Goal: Transaction & Acquisition: Book appointment/travel/reservation

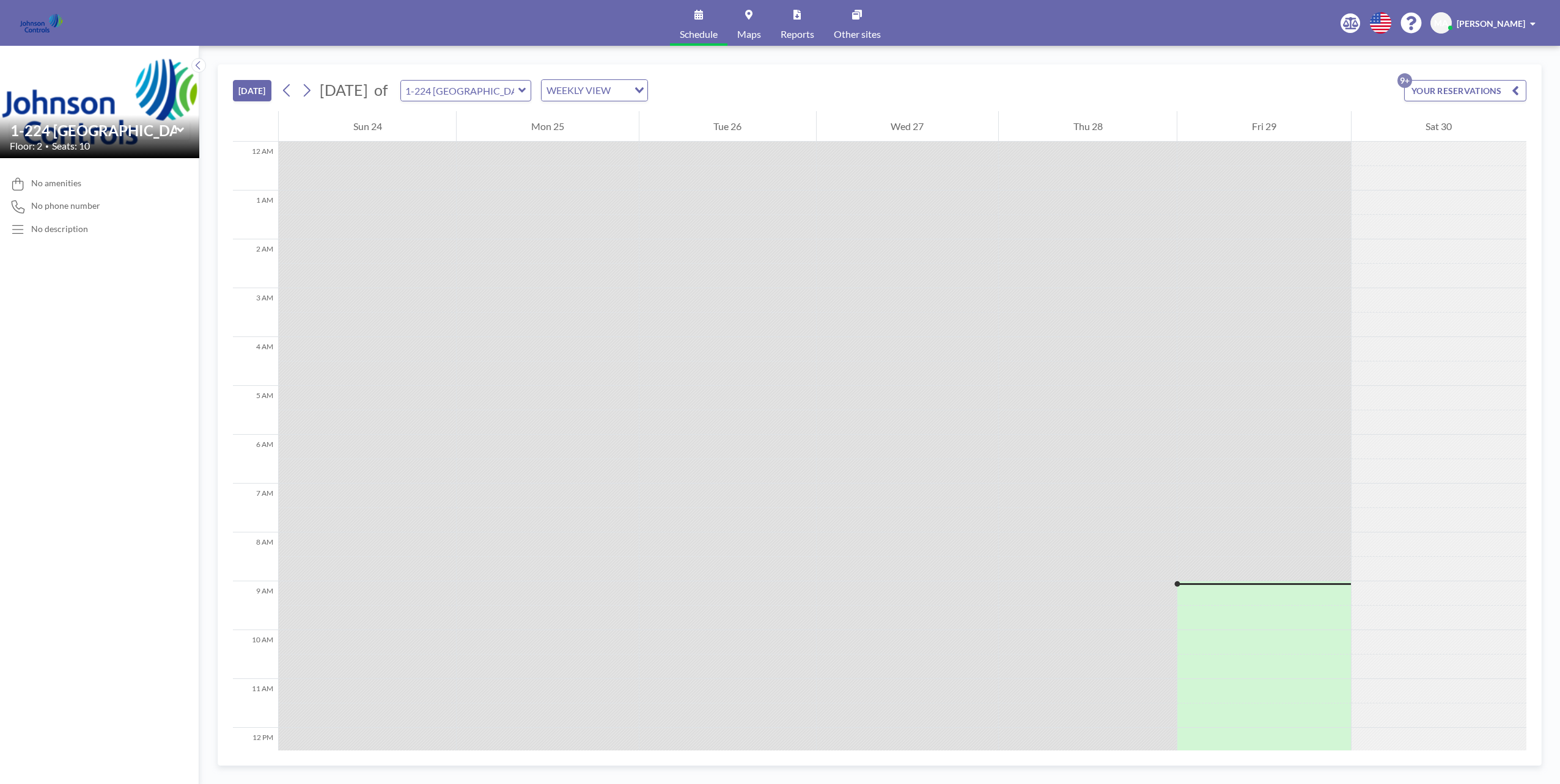
scroll to position [415, 0]
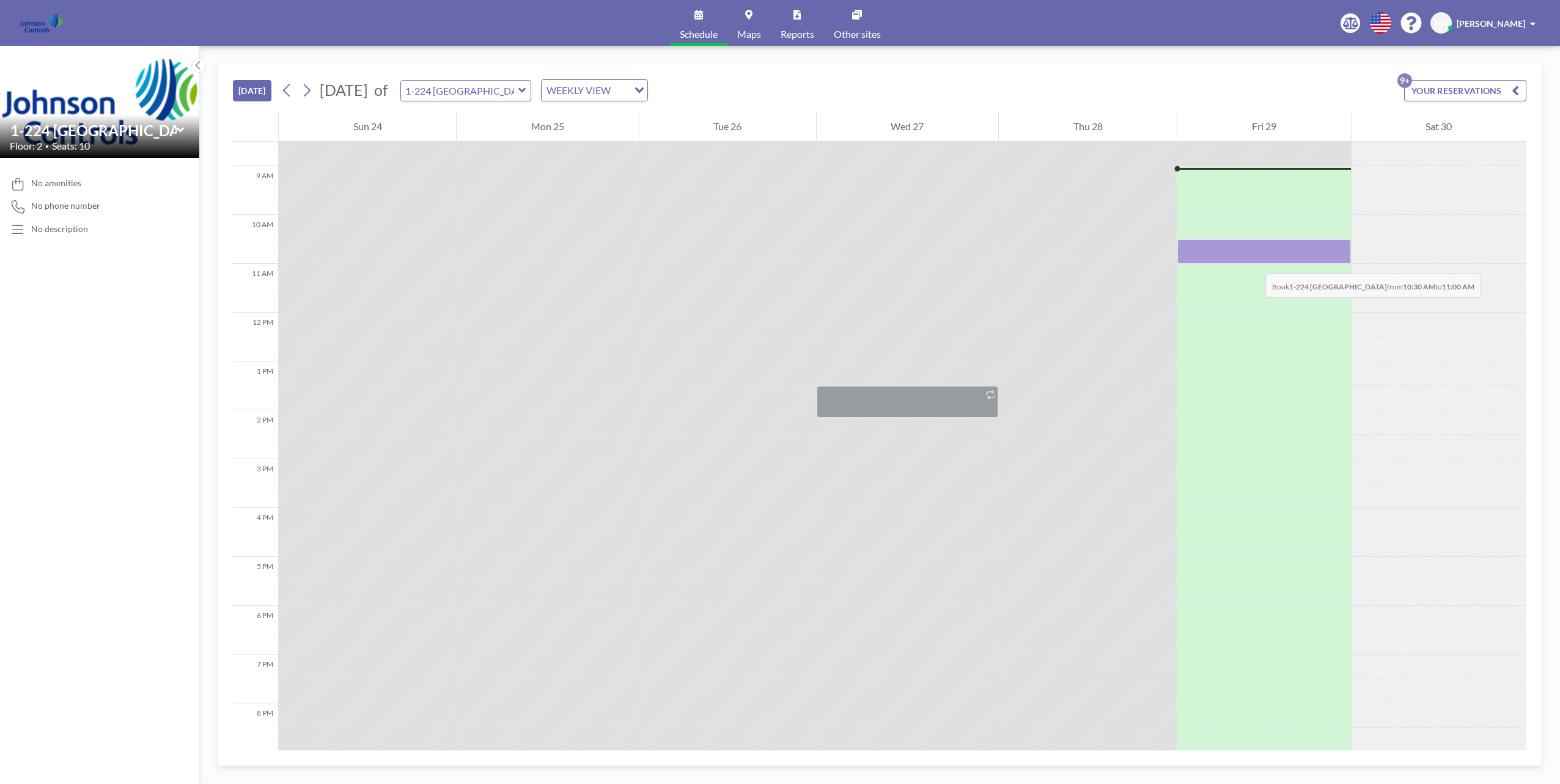
click at [1253, 262] on div at bounding box center [1263, 252] width 173 height 24
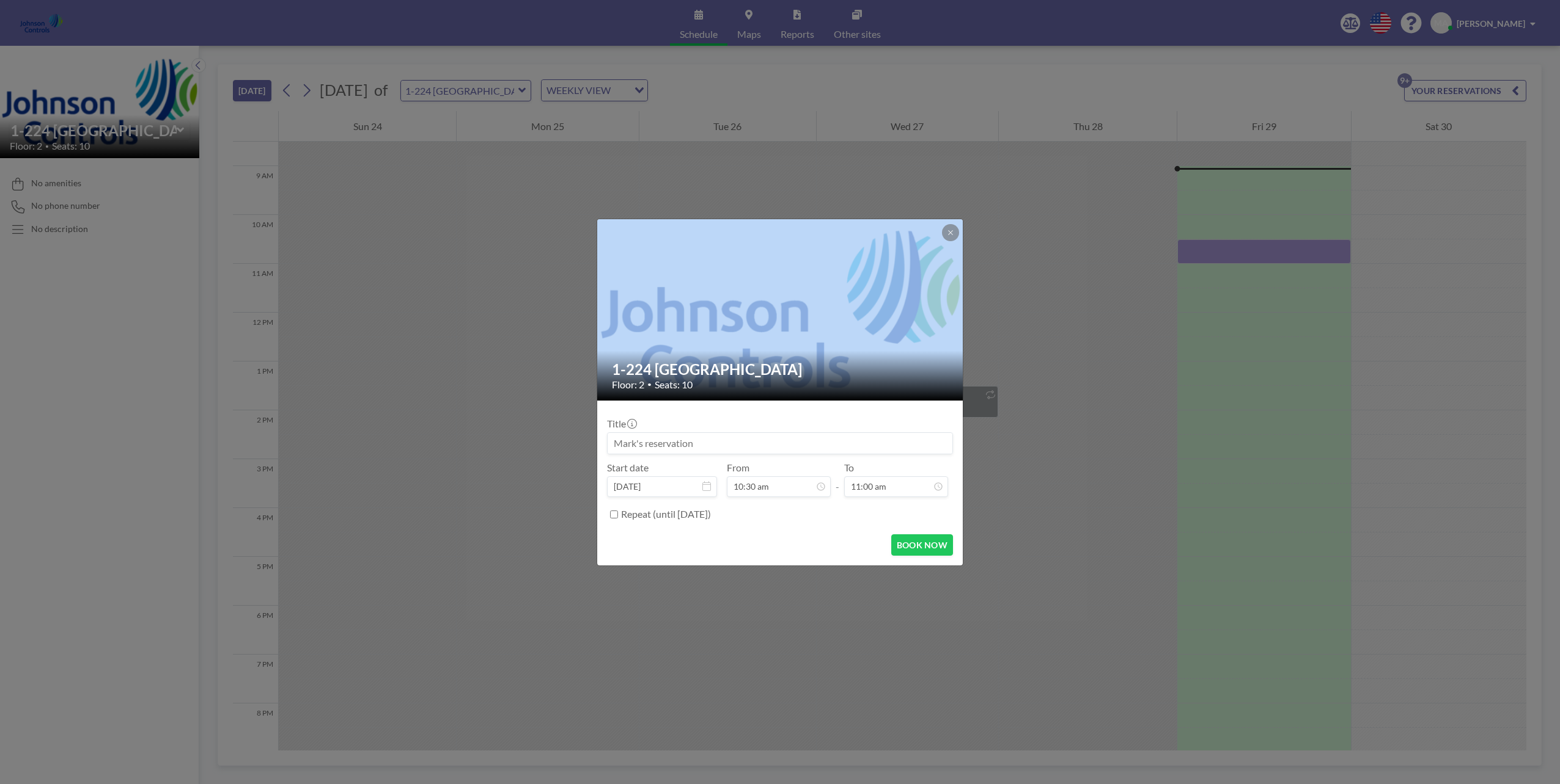
click at [1253, 262] on div "1-224 Paris Floor: 2 • Seats: 10 Title Start date [DATE] From 10:30 am - To 11:…" at bounding box center [780, 392] width 1560 height 784
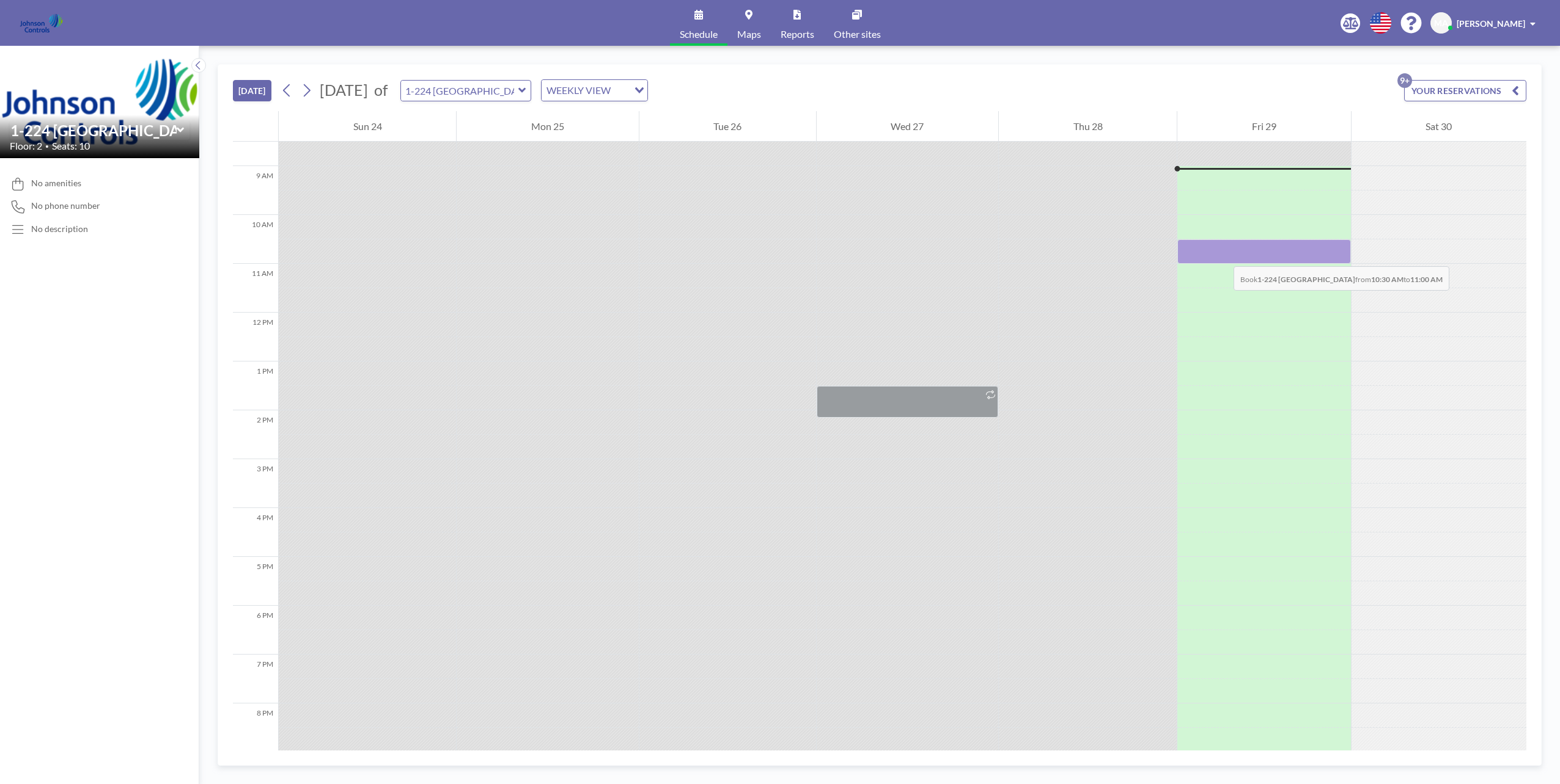
click at [1221, 254] on div at bounding box center [1263, 252] width 173 height 24
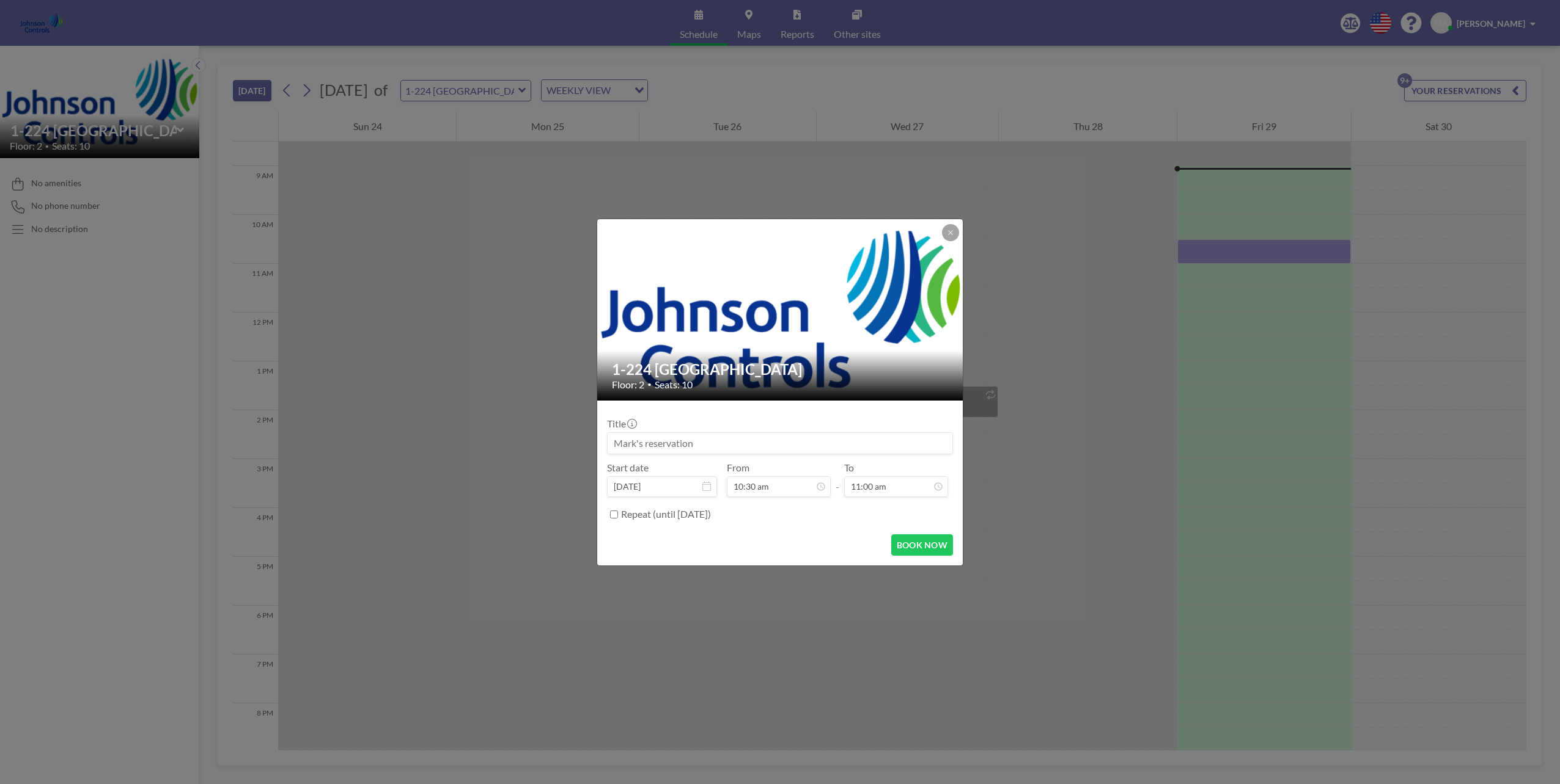
click at [741, 448] on input at bounding box center [780, 444] width 345 height 21
type input "Product Assurance"
click at [935, 487] on icon at bounding box center [938, 487] width 10 height 10
click at [861, 369] on div "11:30 am" at bounding box center [883, 371] width 143 height 22
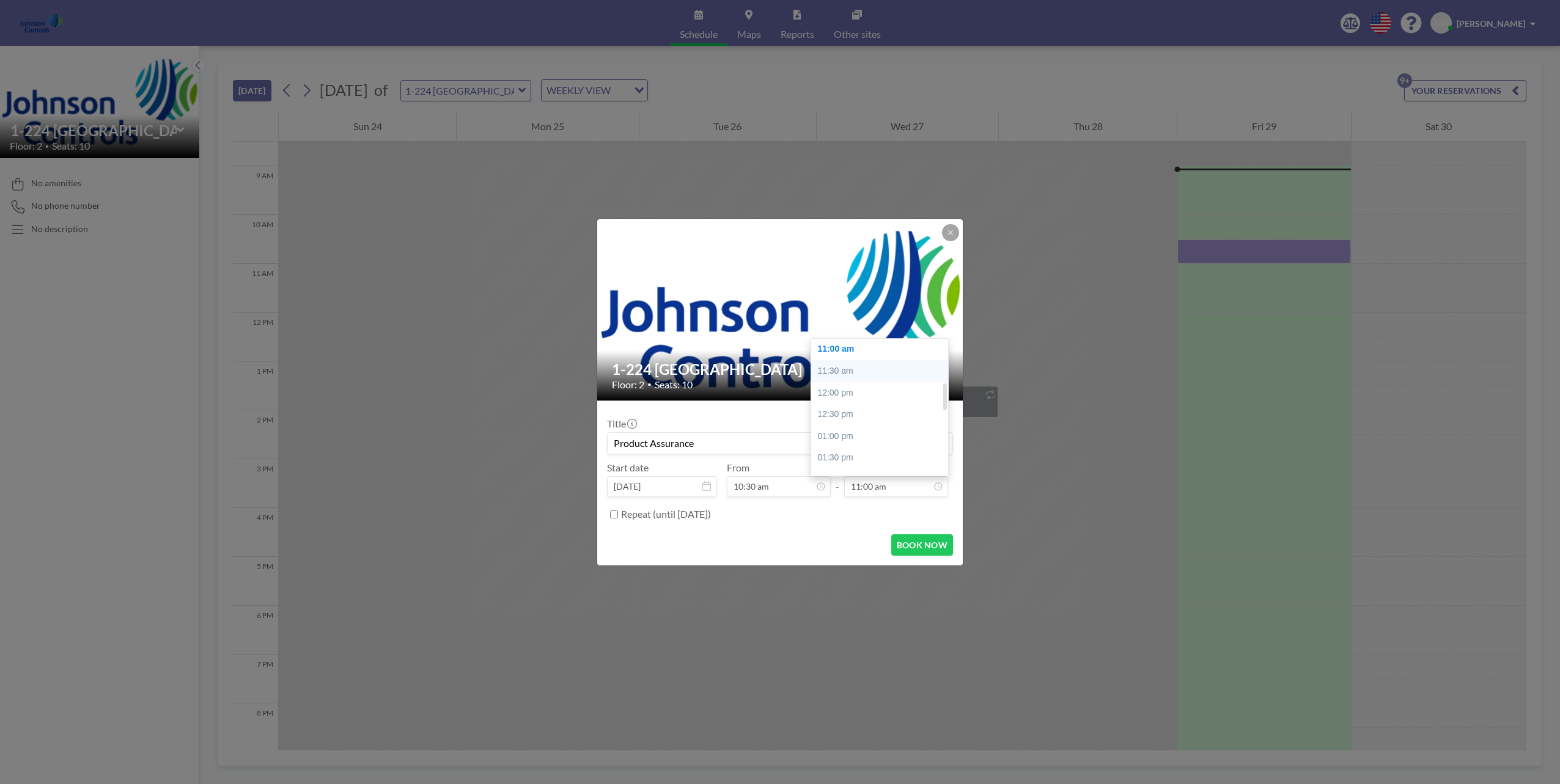
type input "11:30 am"
click at [624, 514] on label "Repeat (until [DATE])" at bounding box center [666, 514] width 90 height 12
click at [618, 514] on input "Repeat (until [DATE])" at bounding box center [614, 515] width 8 height 8
checkbox input "true"
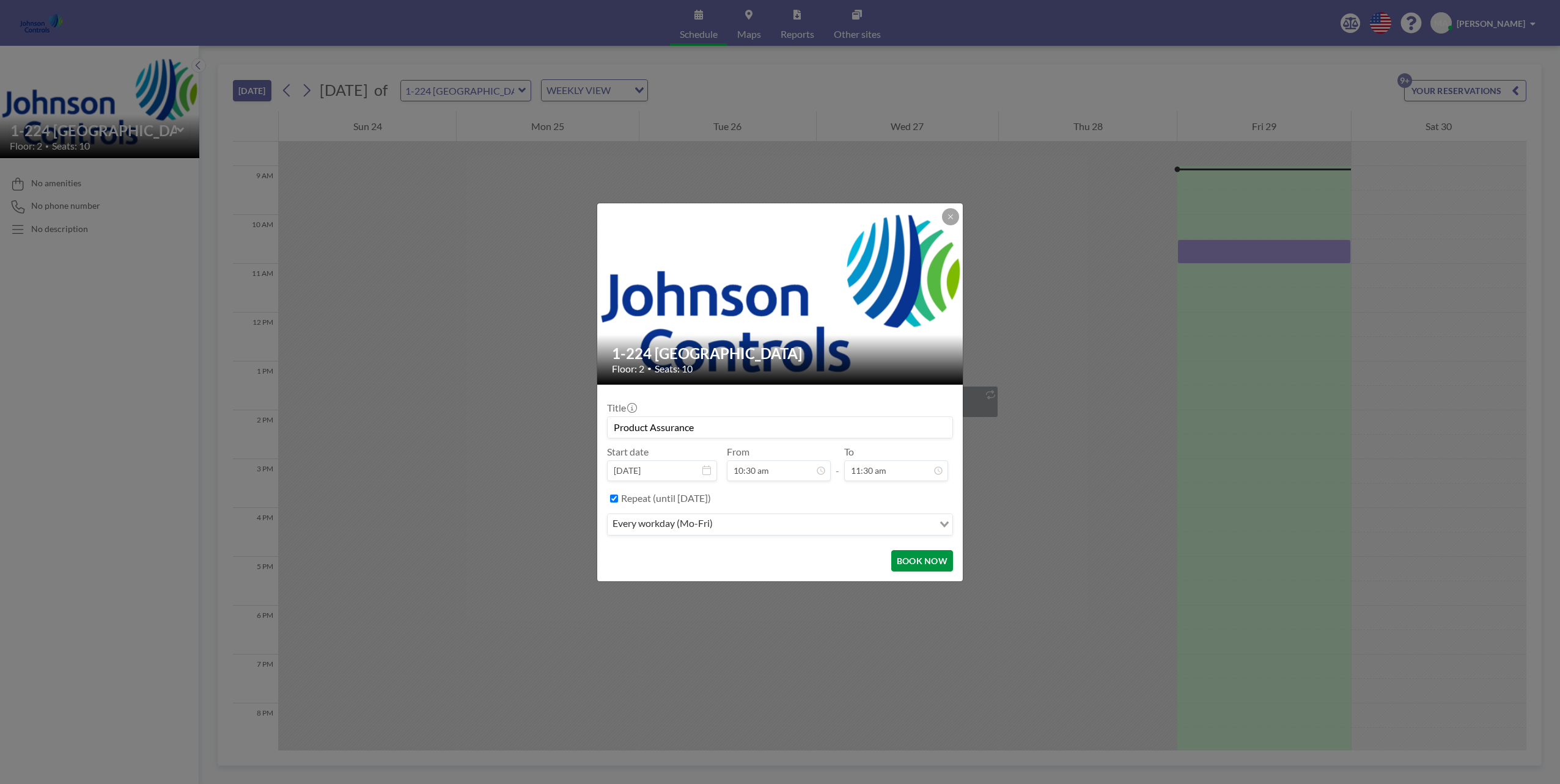
click at [915, 555] on button "BOOK NOW" at bounding box center [922, 561] width 62 height 21
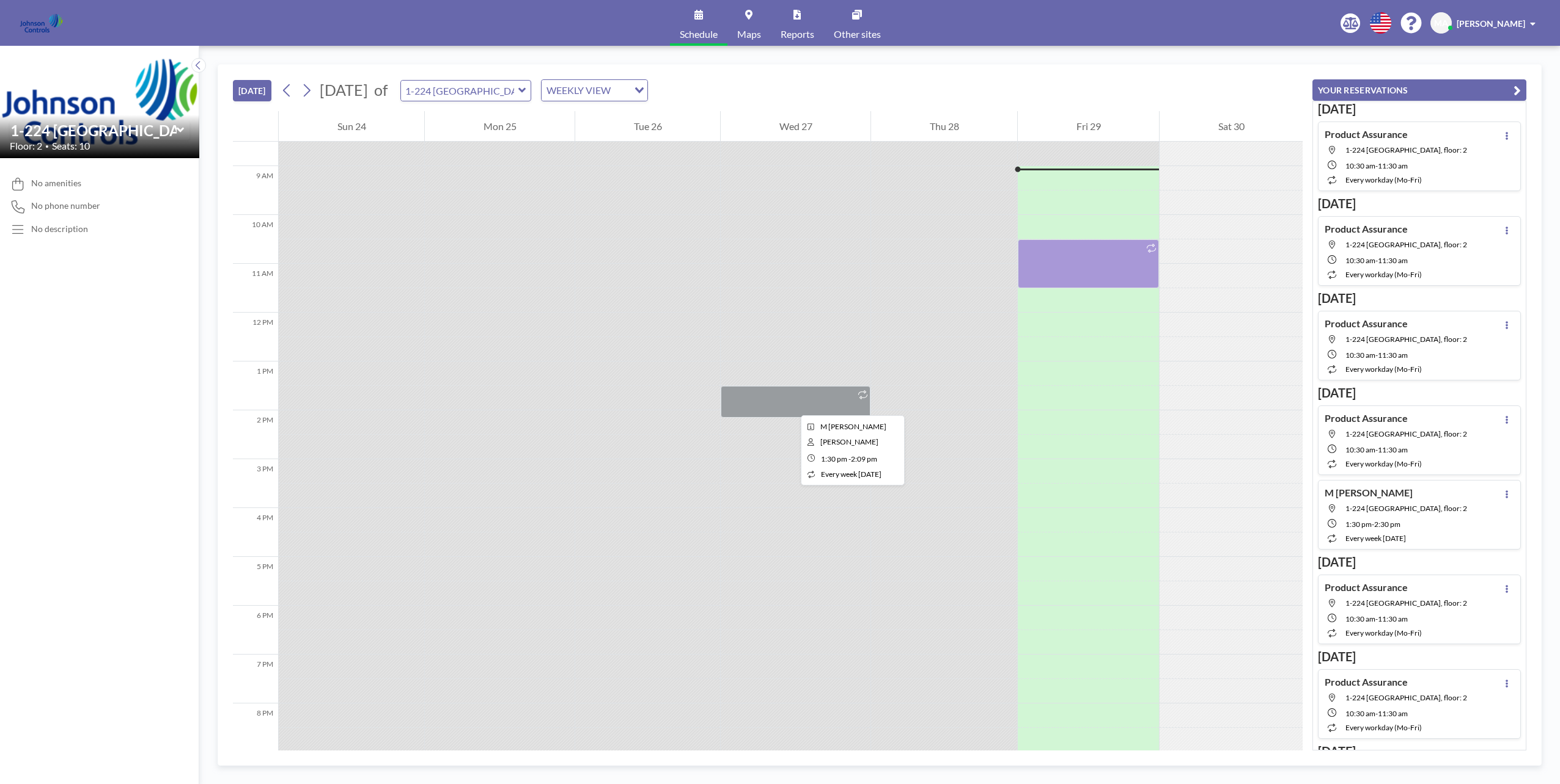
click at [791, 405] on div at bounding box center [795, 401] width 150 height 32
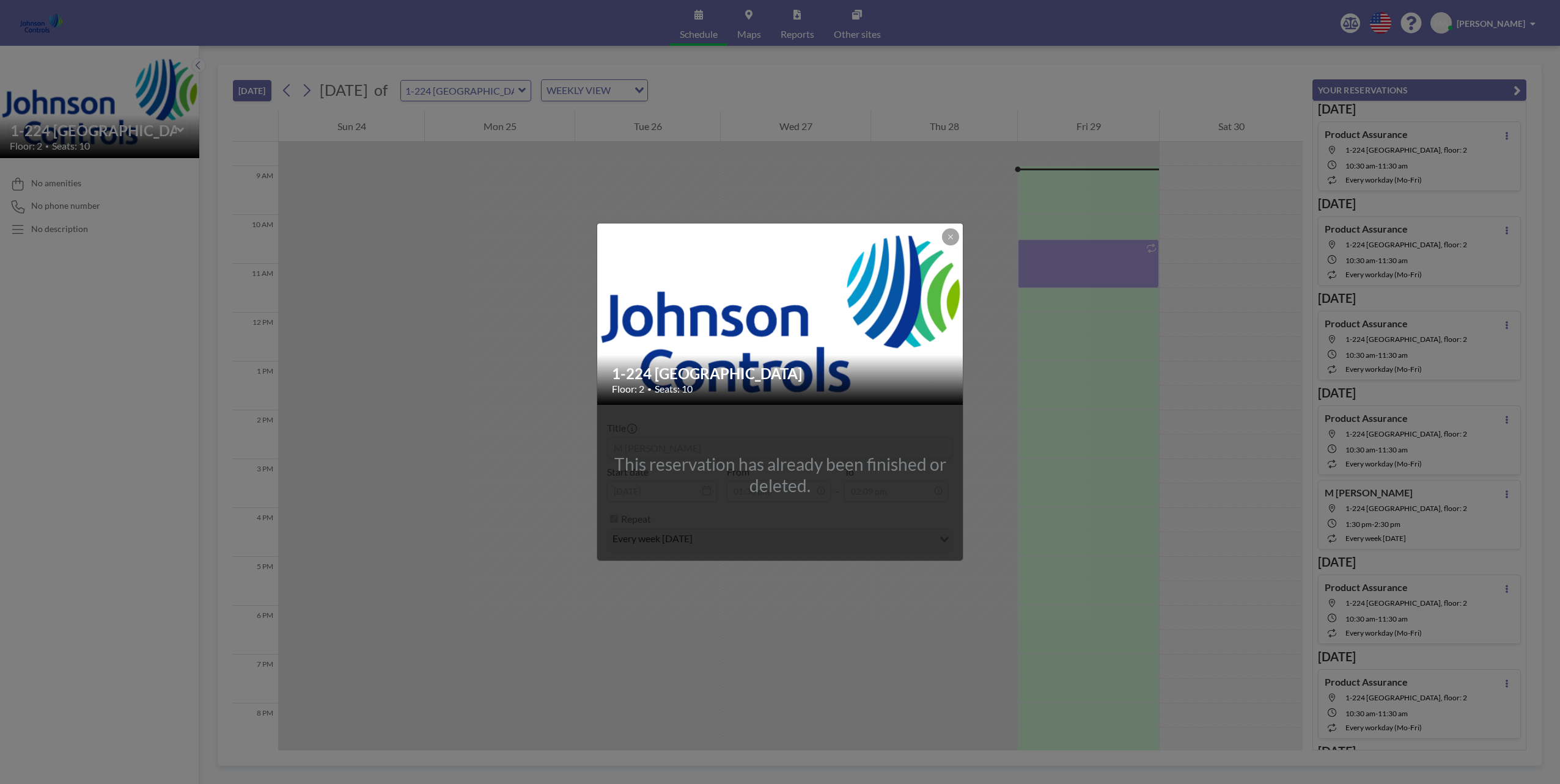
click at [1133, 380] on div "1-224 Paris Floor: 2 • Seats: 10 This reservation has already been finished or …" at bounding box center [780, 392] width 1560 height 784
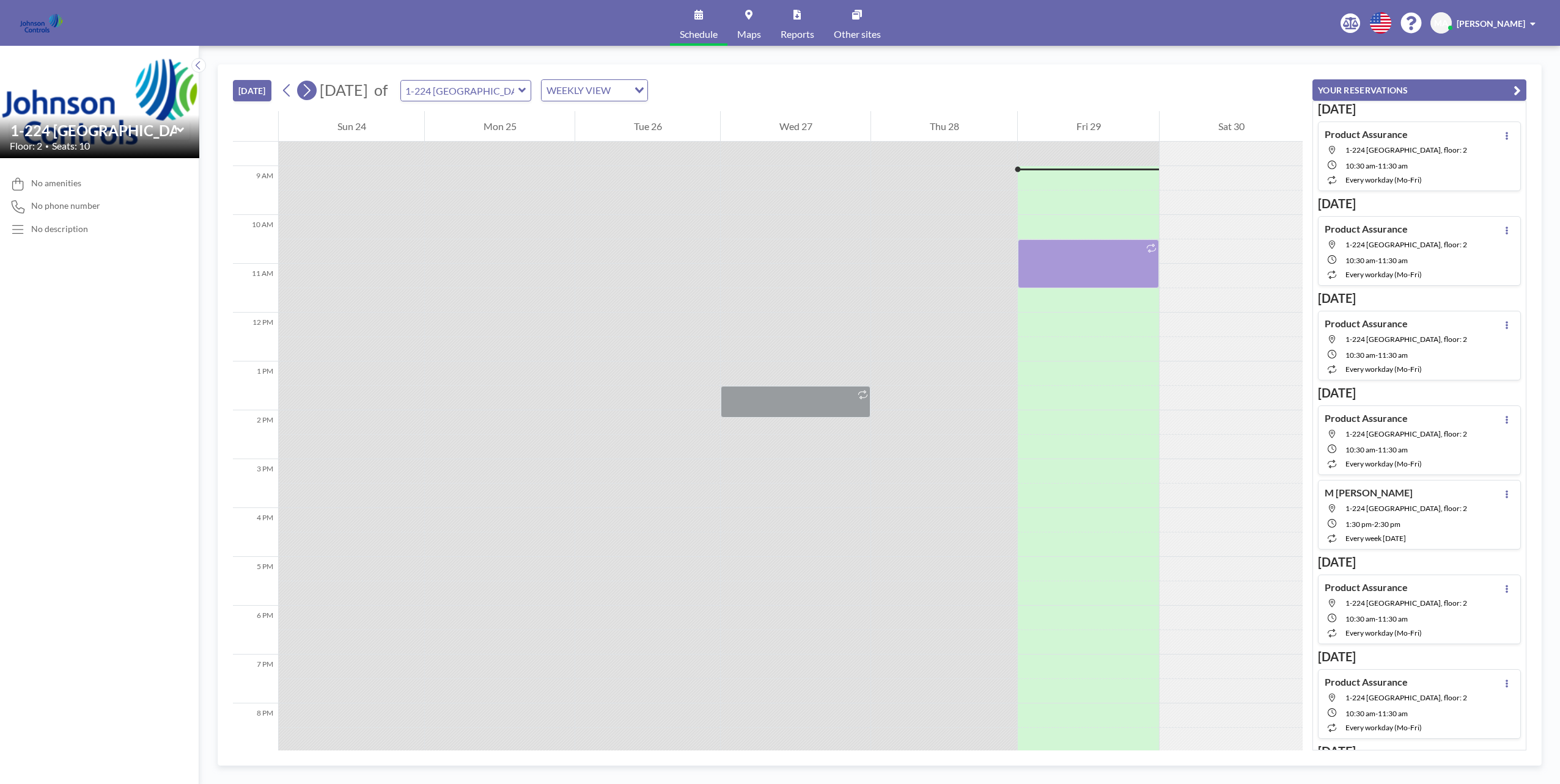
click at [312, 88] on icon at bounding box center [306, 90] width 11 height 19
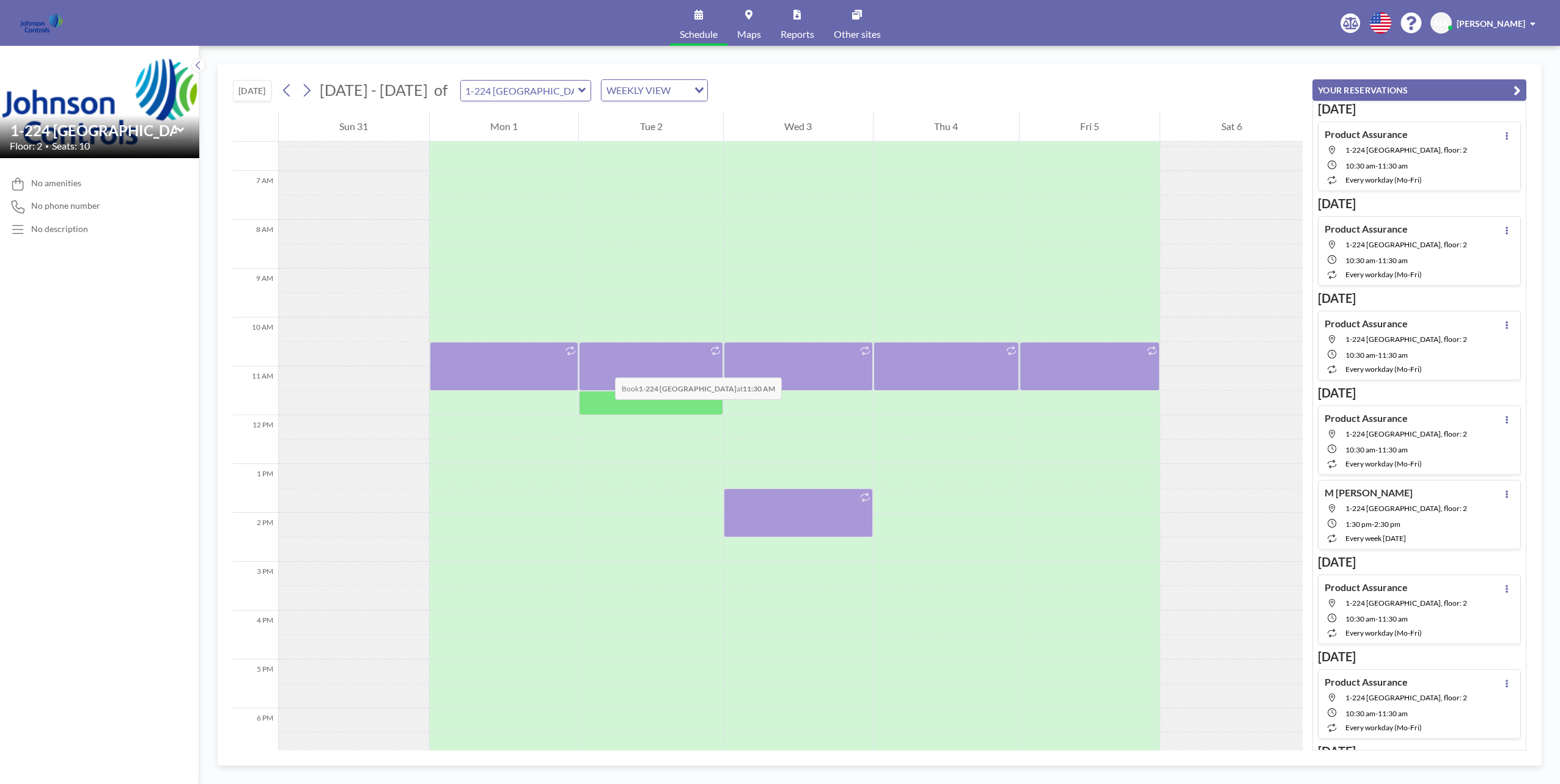
scroll to position [366, 0]
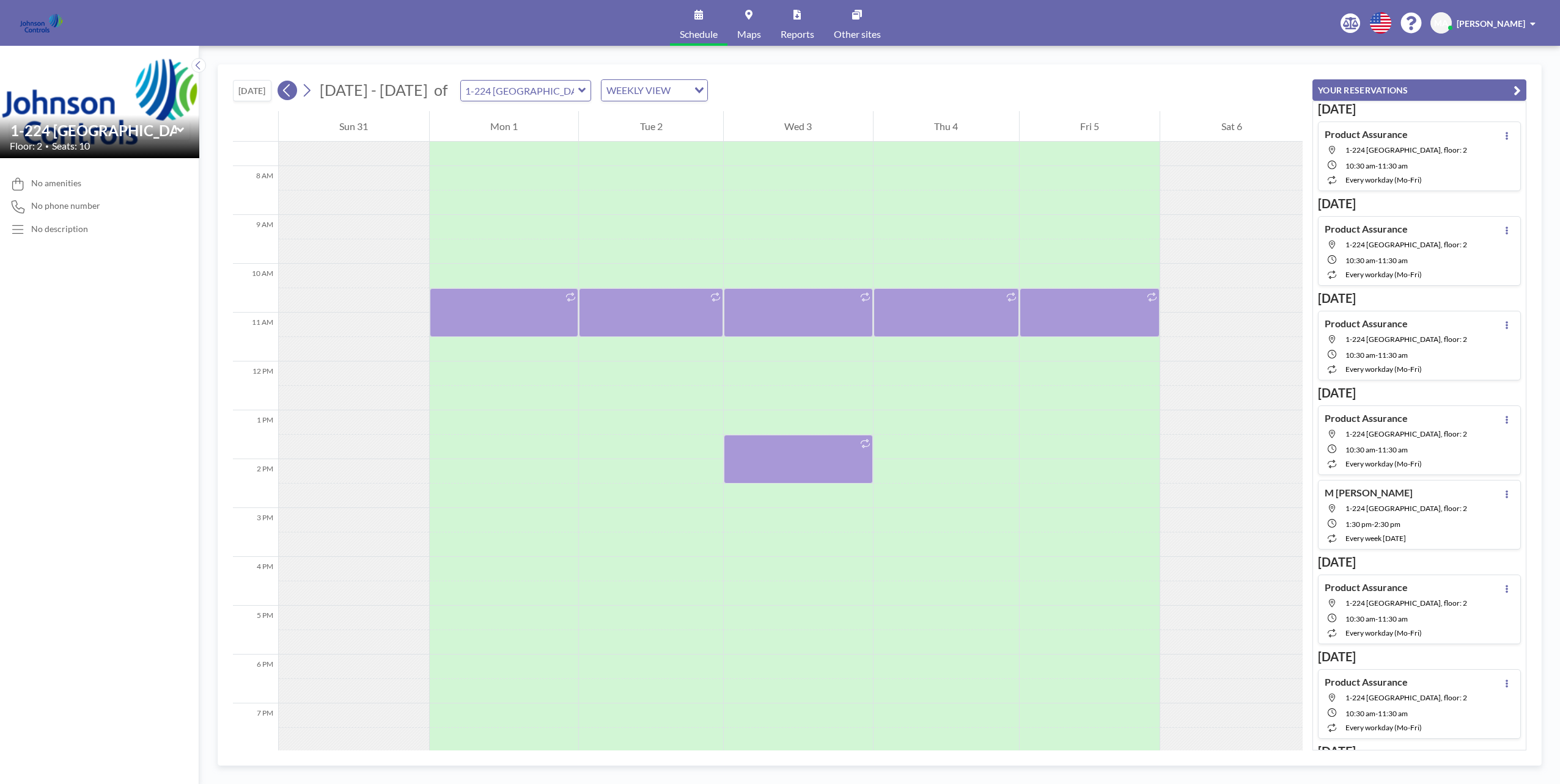
click at [288, 87] on icon at bounding box center [286, 91] width 7 height 13
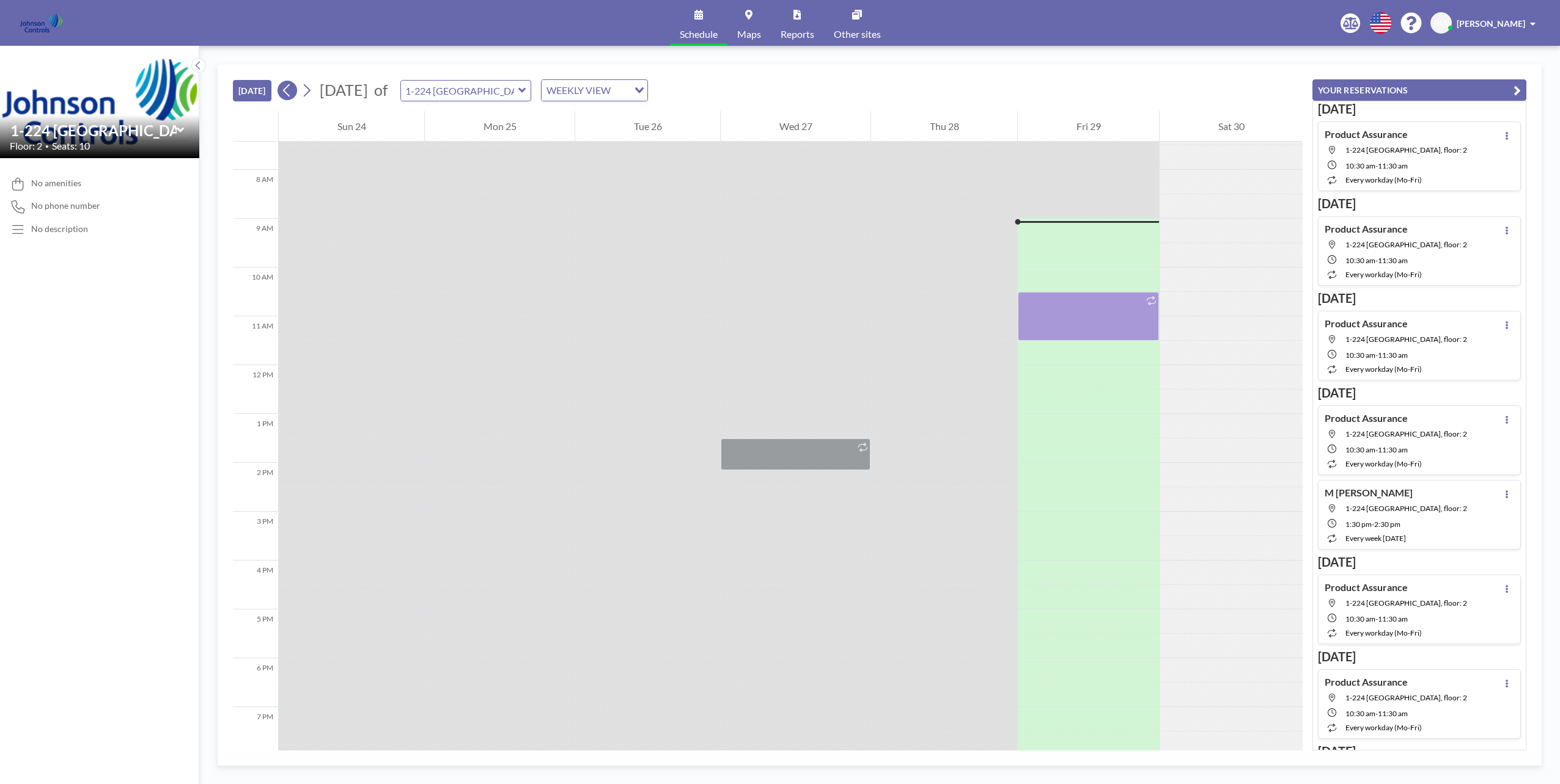
scroll to position [415, 0]
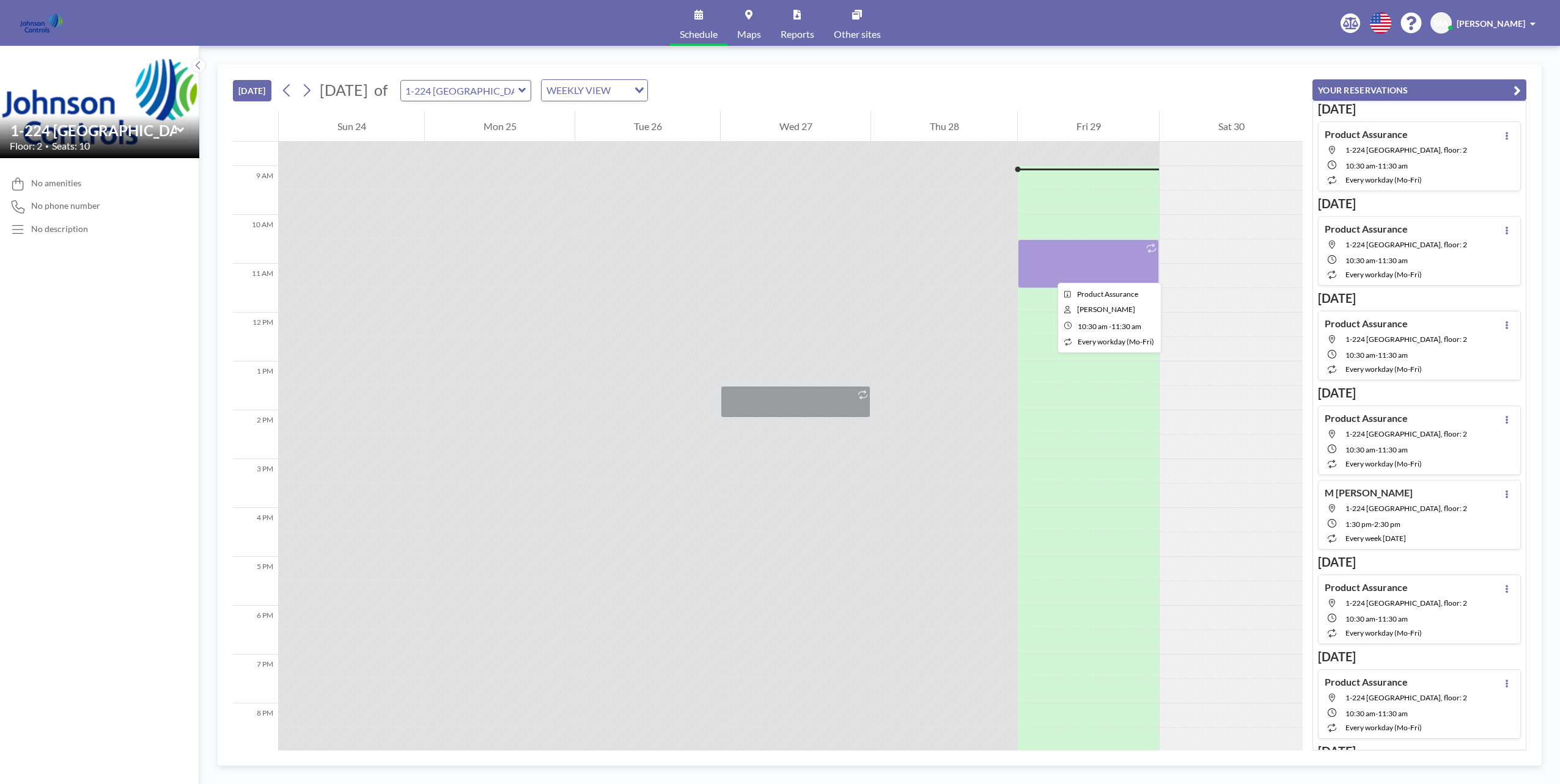
click at [1048, 272] on div at bounding box center [1089, 264] width 141 height 49
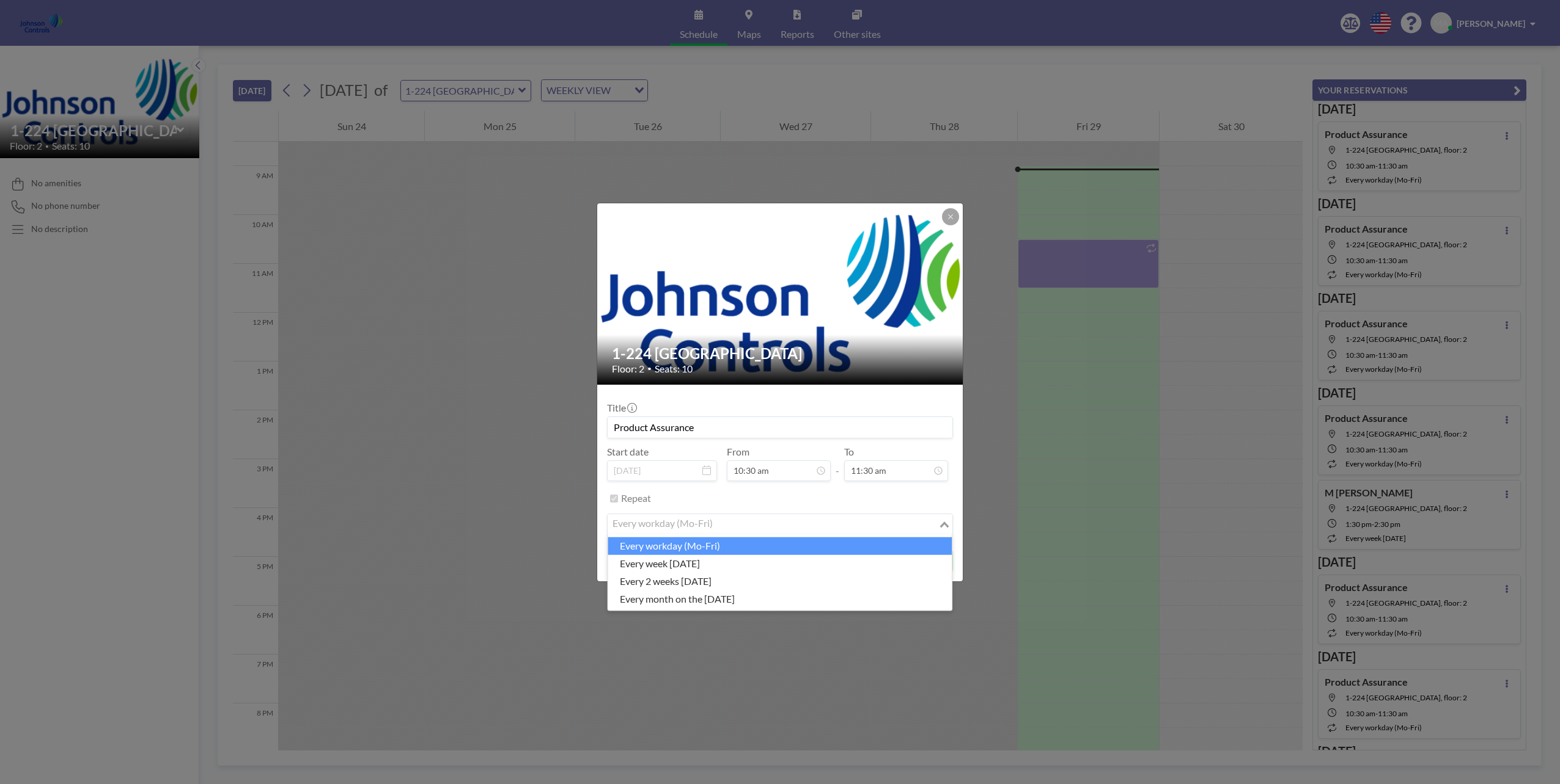
click at [789, 522] on input "Search for option" at bounding box center [773, 525] width 328 height 16
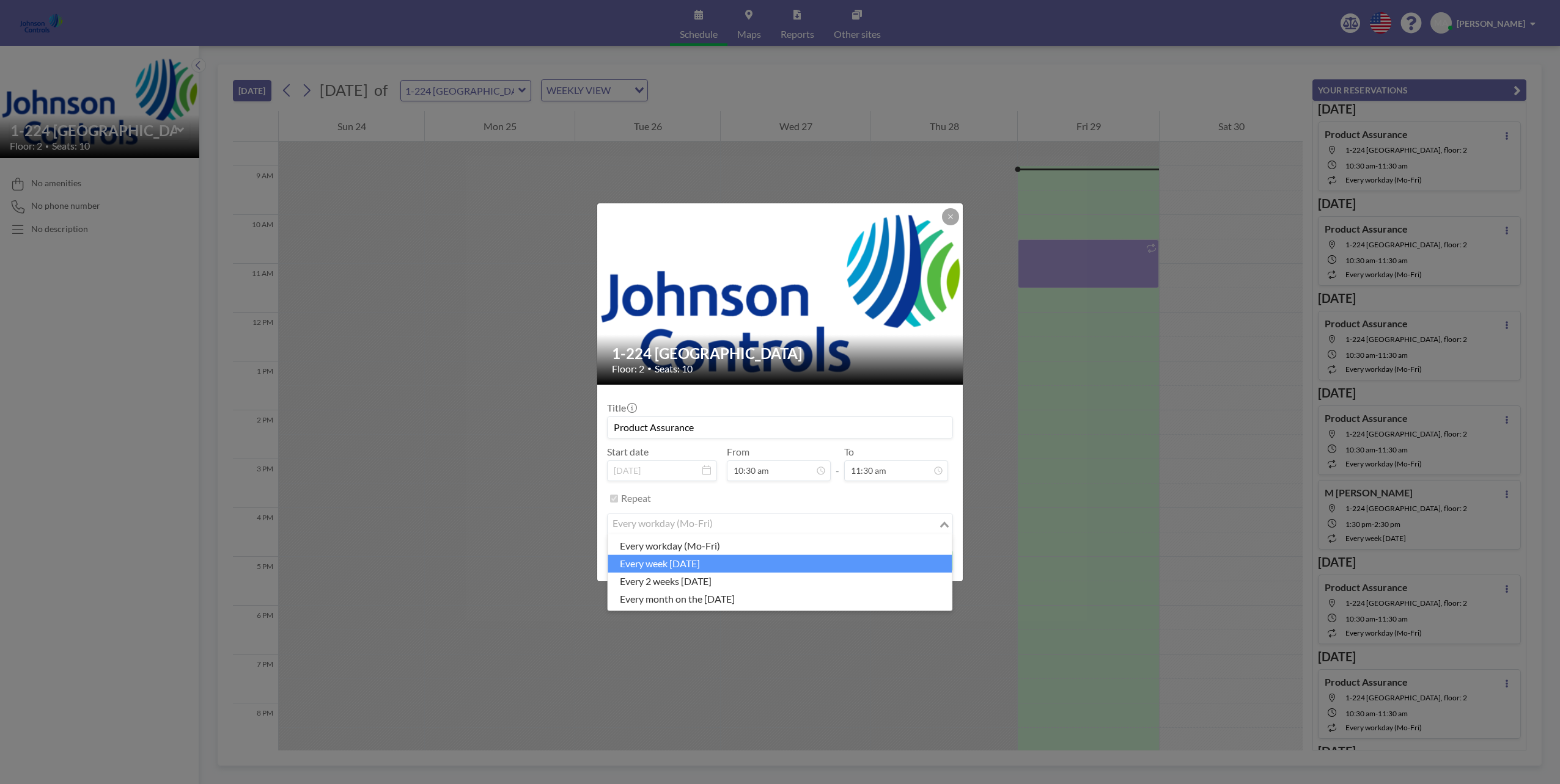
click at [721, 564] on li "every week [DATE]" at bounding box center [779, 564] width 344 height 18
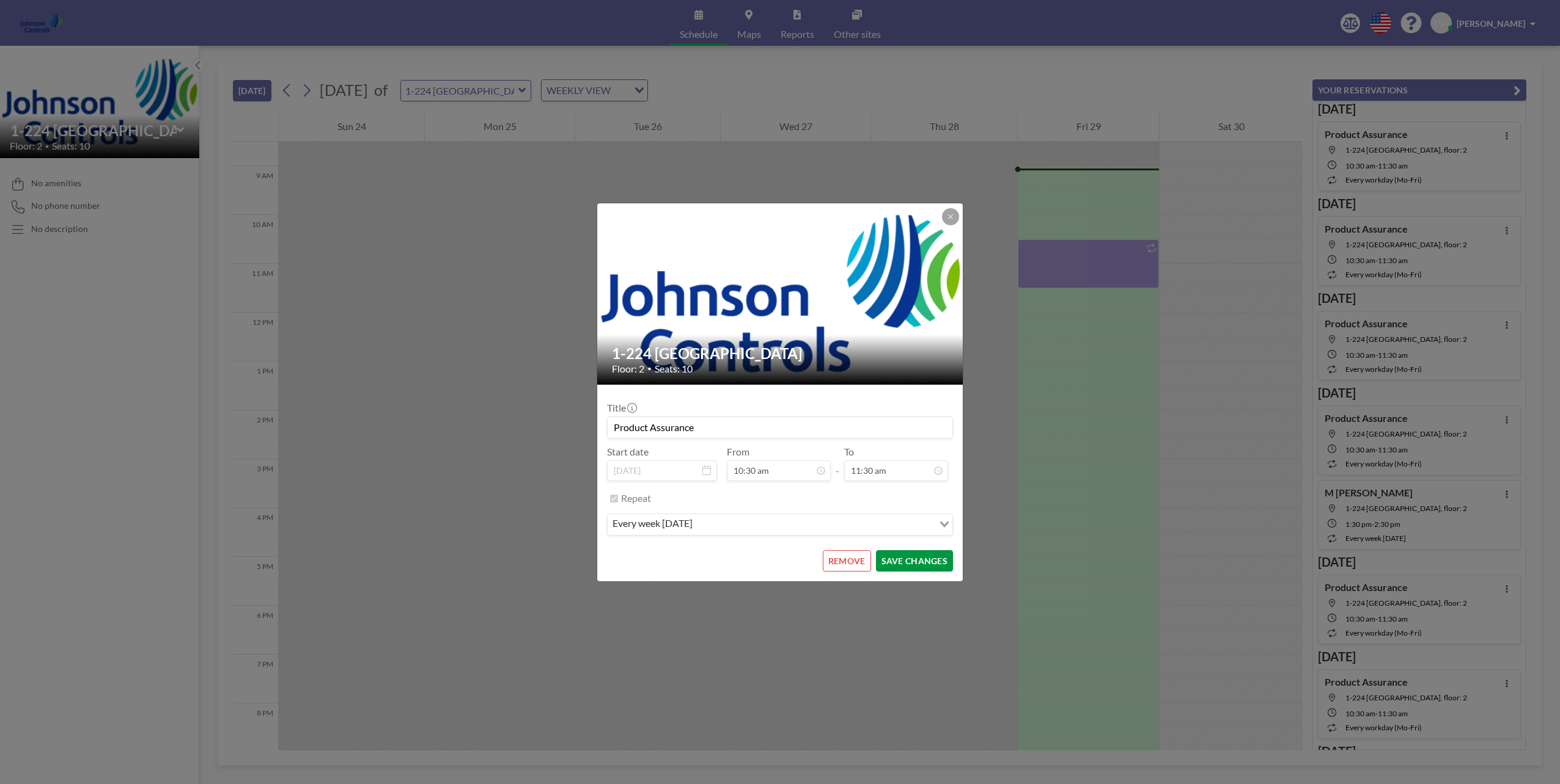
click at [902, 556] on button "SAVE CHANGES" at bounding box center [914, 561] width 77 height 21
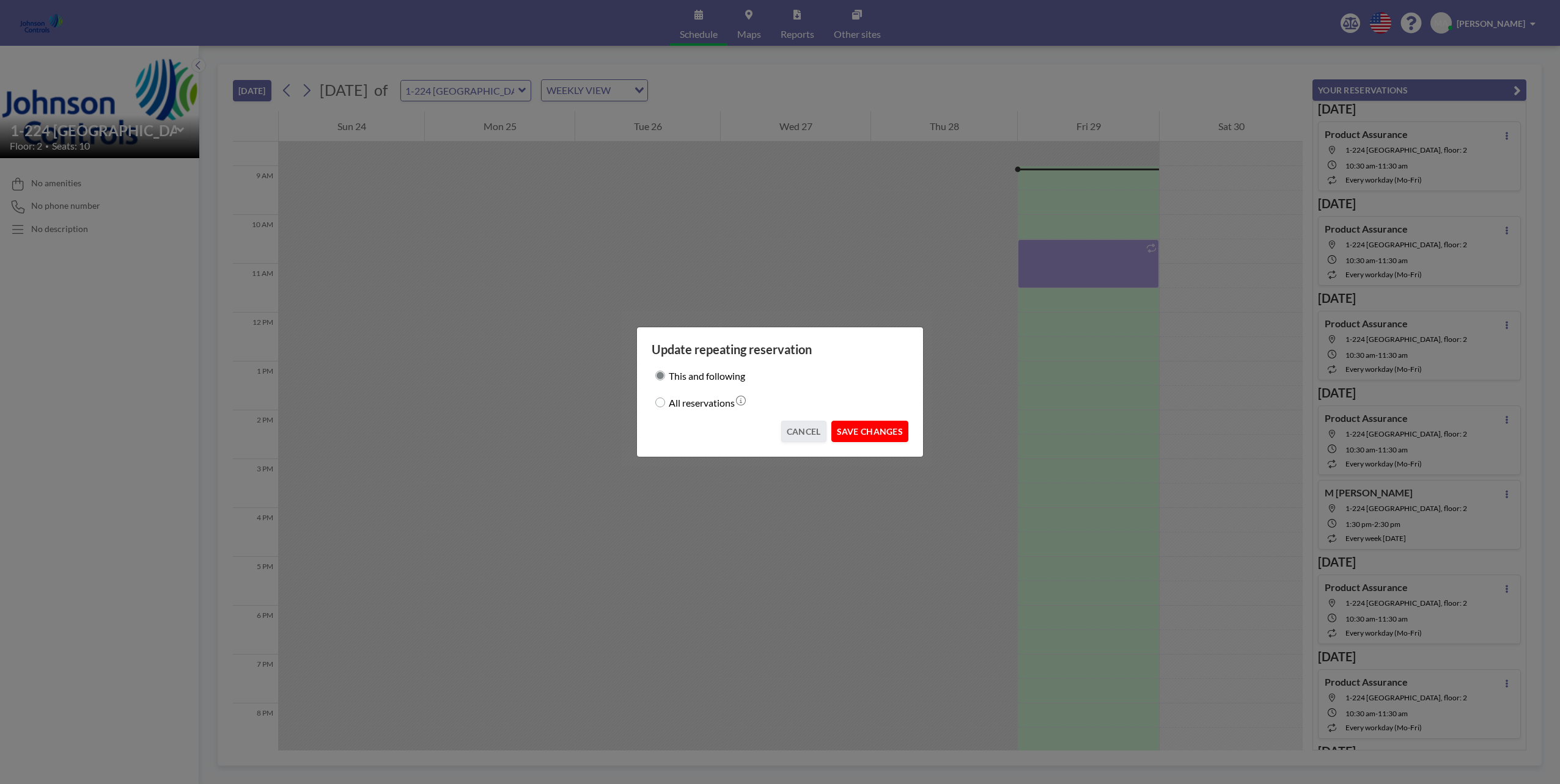
click at [878, 435] on button "SAVE CHANGES" at bounding box center [870, 431] width 77 height 21
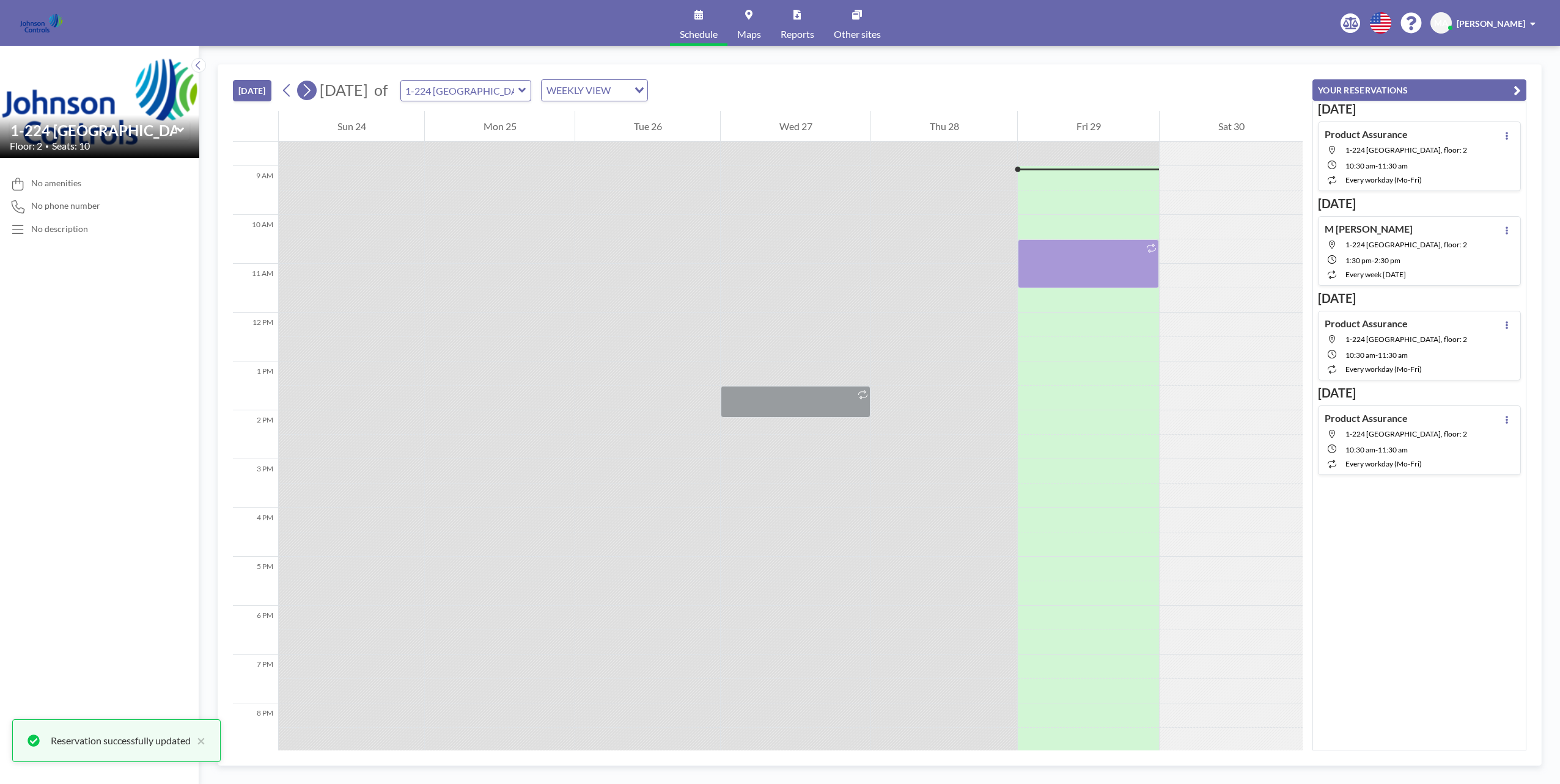
click at [303, 95] on icon at bounding box center [306, 90] width 11 height 19
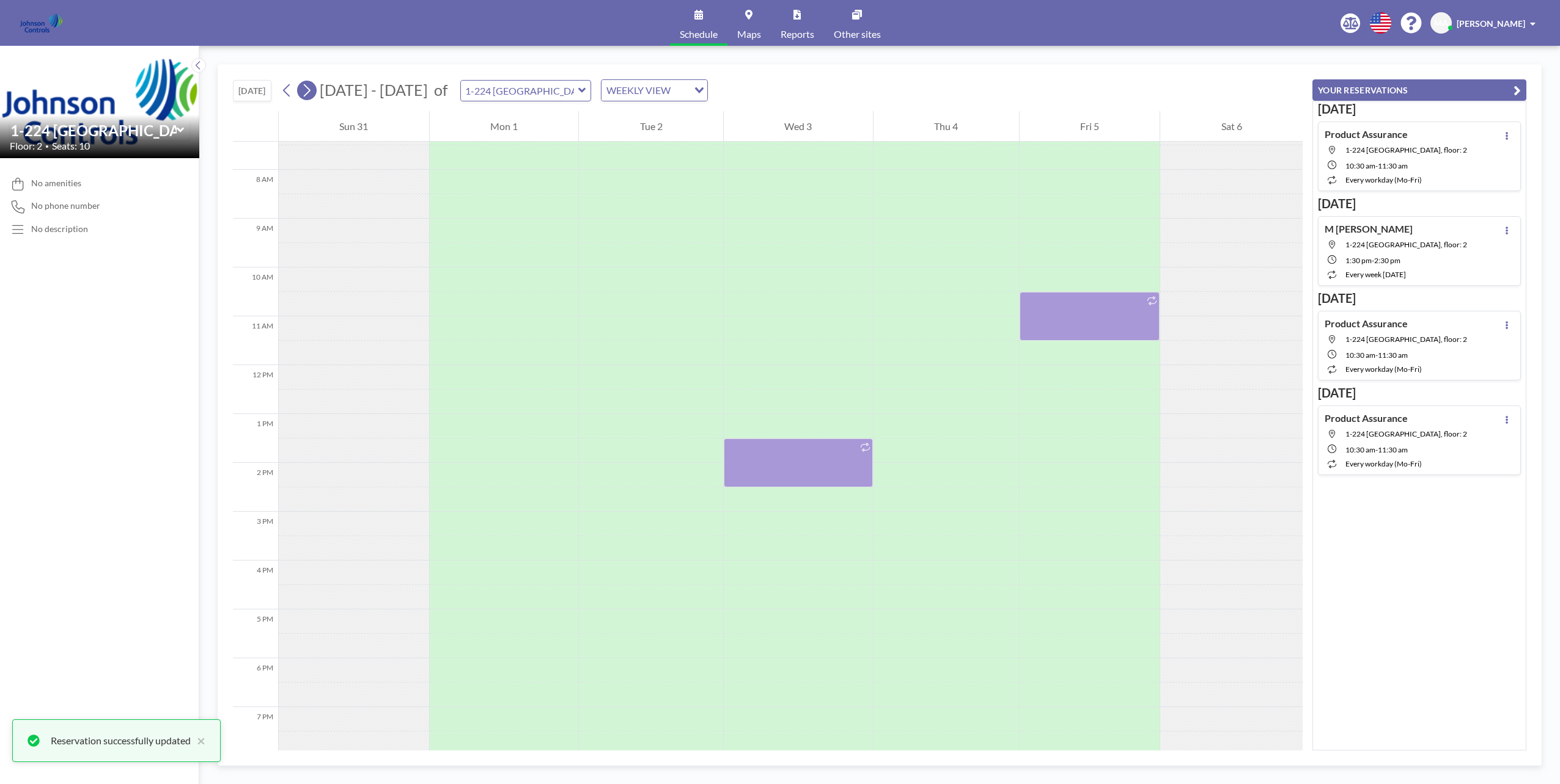
scroll to position [366, 0]
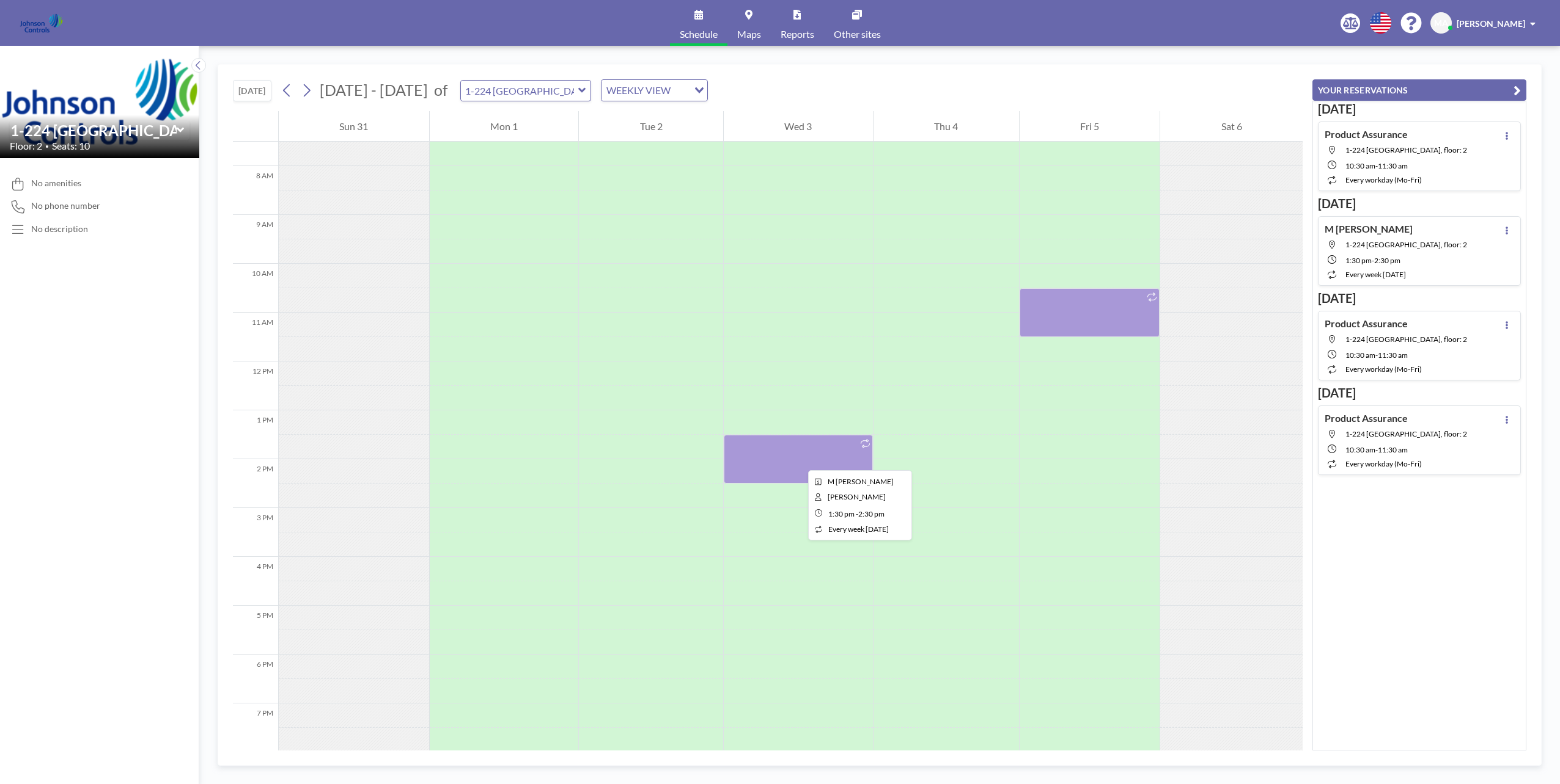
click at [798, 459] on div at bounding box center [797, 459] width 149 height 49
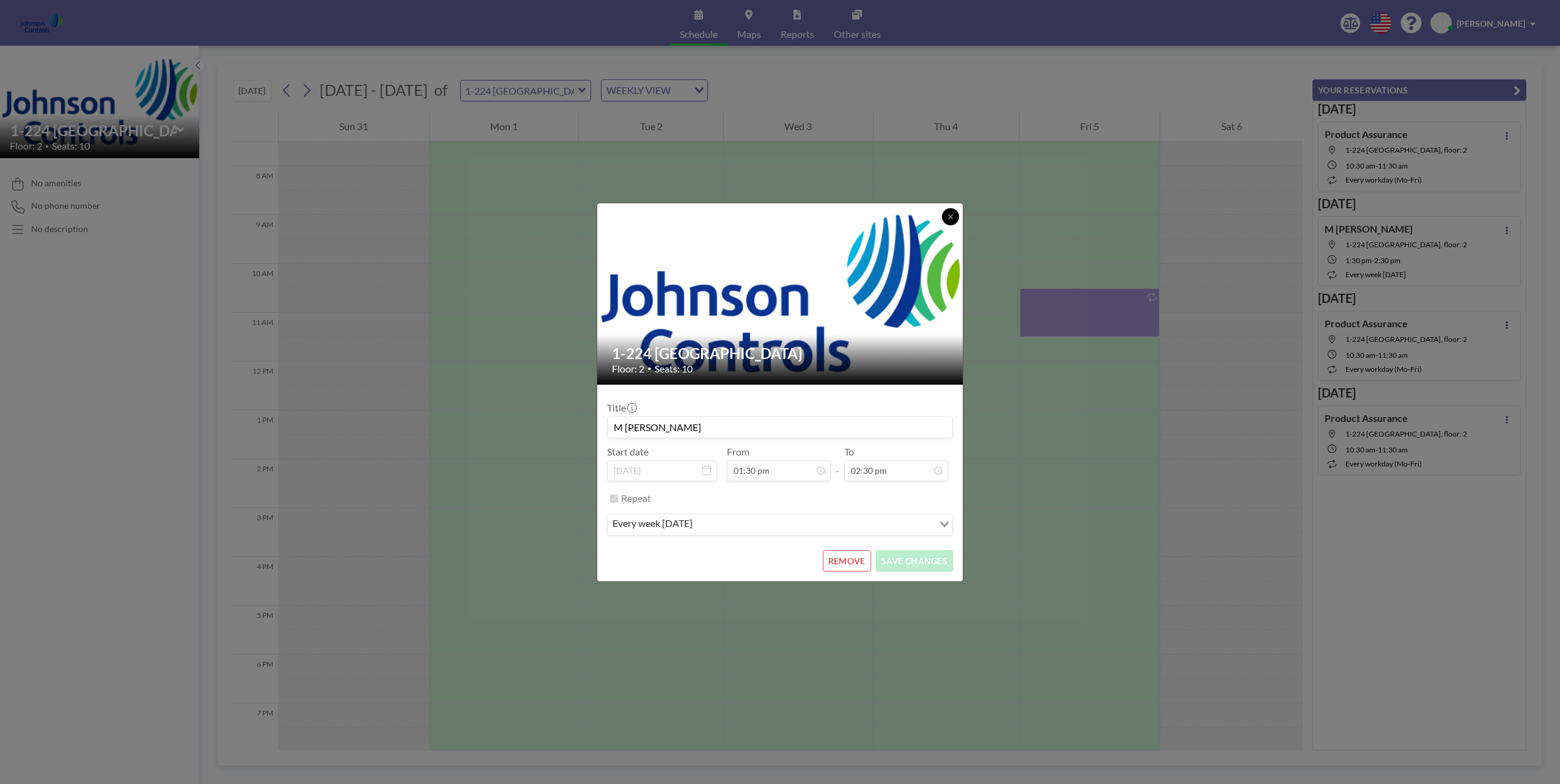
click at [949, 219] on icon at bounding box center [950, 216] width 7 height 7
